Goal: Task Accomplishment & Management: Manage account settings

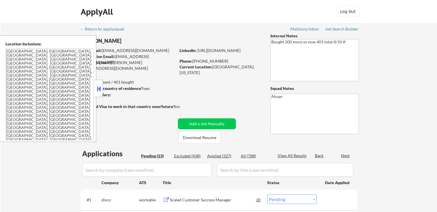
select select ""pending""
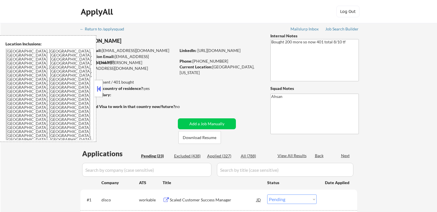
select select ""pending""
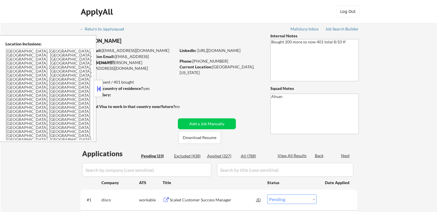
select select ""pending""
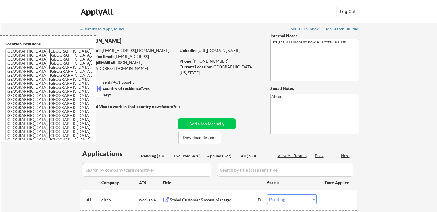
select select ""pending""
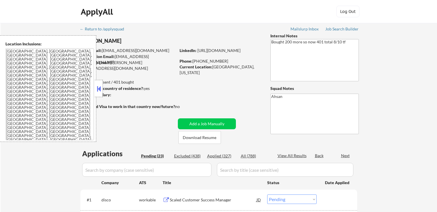
select select ""pending""
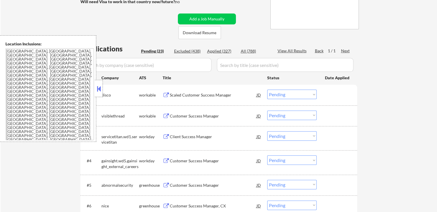
scroll to position [115, 0]
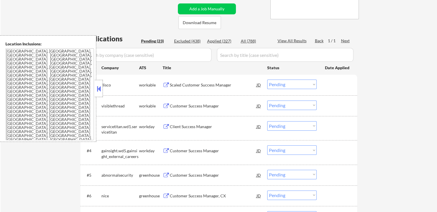
click at [196, 84] on div "Scaled Customer Success Manager" at bounding box center [213, 85] width 87 height 6
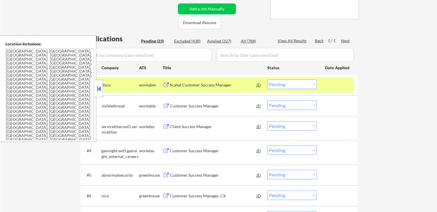
click at [185, 105] on div "Customer Success Manager" at bounding box center [213, 106] width 87 height 6
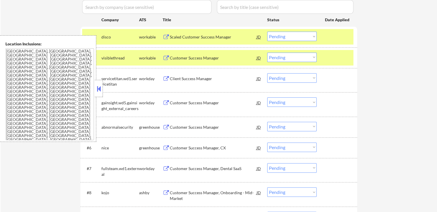
scroll to position [173, 0]
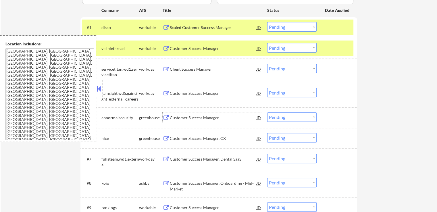
click at [174, 118] on div "Customer Success Manager" at bounding box center [213, 118] width 87 height 6
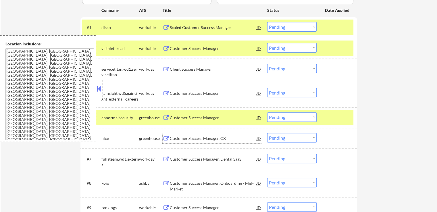
click at [171, 139] on div "Customer Success Manager, CX" at bounding box center [213, 139] width 87 height 6
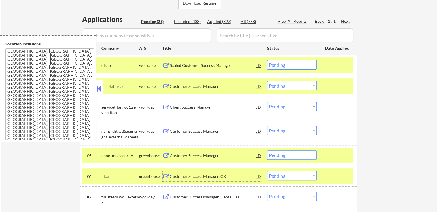
scroll to position [144, 0]
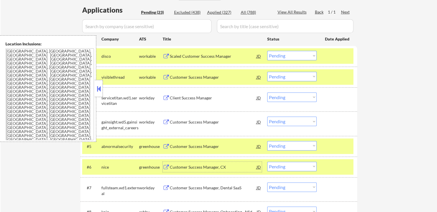
click at [288, 55] on select "Choose an option... Pending Applied Excluded (Questions) Excluded (Expired) Exc…" at bounding box center [291, 55] width 49 height 9
click at [267, 51] on select "Choose an option... Pending Applied Excluded (Questions) Excluded (Expired) Exc…" at bounding box center [291, 55] width 49 height 9
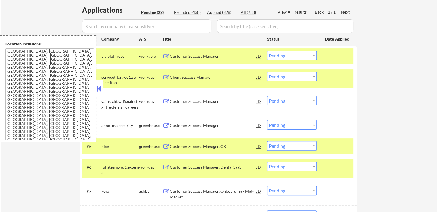
click at [286, 58] on select "Choose an option... Pending Applied Excluded (Questions) Excluded (Expired) Exc…" at bounding box center [291, 55] width 49 height 9
click at [267, 51] on select "Choose an option... Pending Applied Excluded (Questions) Excluded (Expired) Exc…" at bounding box center [291, 55] width 49 height 9
select select ""pending""
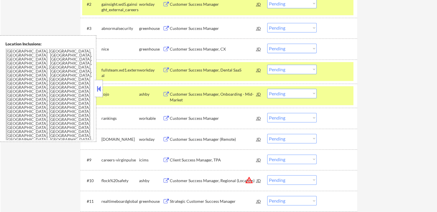
scroll to position [230, 0]
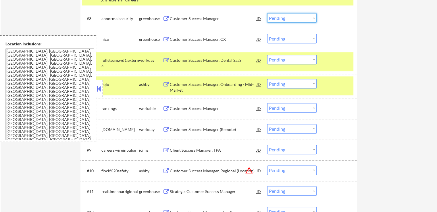
click at [286, 18] on select "Choose an option... Pending Applied Excluded (Questions) Excluded (Expired) Exc…" at bounding box center [291, 17] width 49 height 9
click at [267, 13] on select "Choose an option... Pending Applied Excluded (Questions) Excluded (Expired) Exc…" at bounding box center [291, 17] width 49 height 9
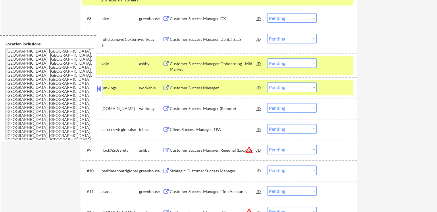
click at [284, 62] on select "Choose an option... Pending Applied Excluded (Questions) Excluded (Expired) Exc…" at bounding box center [291, 62] width 49 height 9
click at [283, 18] on select "Choose an option... Pending Applied Excluded (Questions) Excluded (Expired) Exc…" at bounding box center [291, 17] width 49 height 9
click at [267, 13] on select "Choose an option... Pending Applied Excluded (Questions) Excluded (Expired) Exc…" at bounding box center [291, 17] width 49 height 9
select select ""pending""
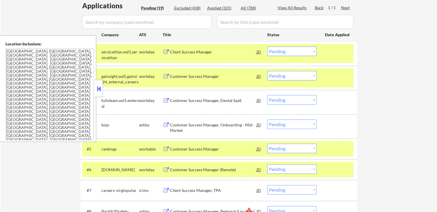
scroll to position [144, 0]
